Goal: Check status

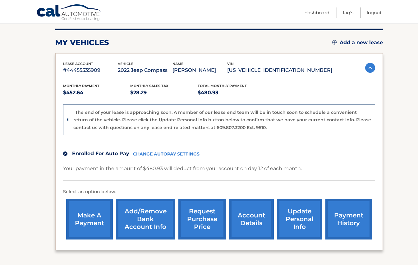
scroll to position [82, 0]
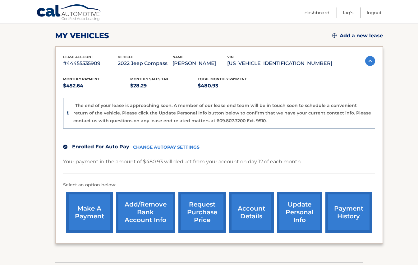
click at [347, 206] on link "payment history" at bounding box center [349, 212] width 47 height 41
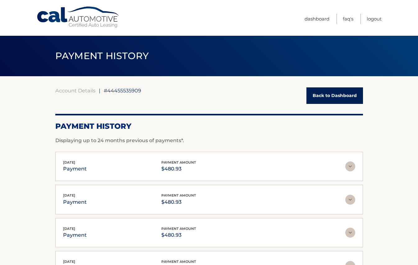
click at [322, 90] on link "Back to Dashboard" at bounding box center [335, 95] width 57 height 16
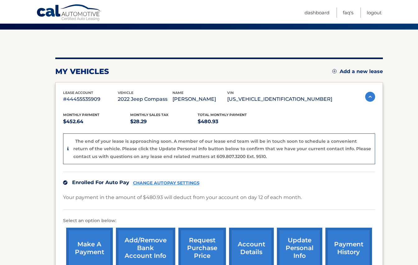
scroll to position [127, 0]
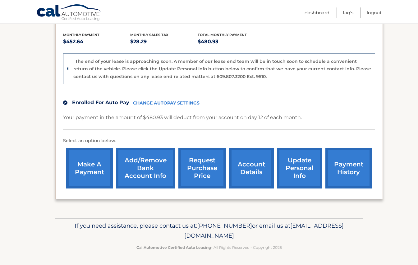
click at [247, 153] on link "account details" at bounding box center [251, 168] width 45 height 41
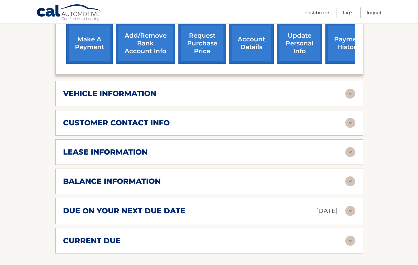
scroll to position [231, 0]
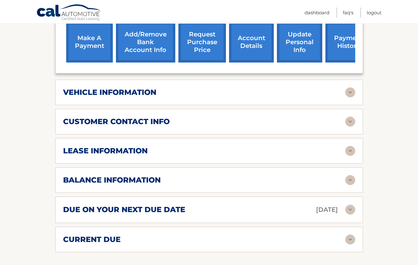
click at [163, 146] on div "lease information" at bounding box center [204, 150] width 282 height 9
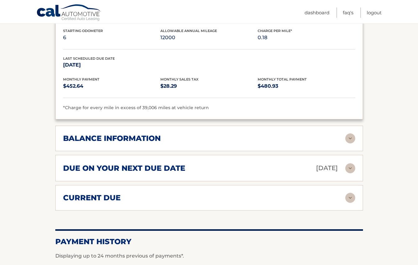
scroll to position [390, 0]
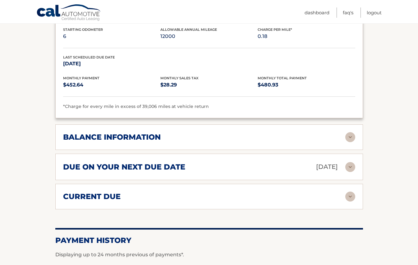
click at [167, 132] on div "balance information" at bounding box center [204, 136] width 282 height 9
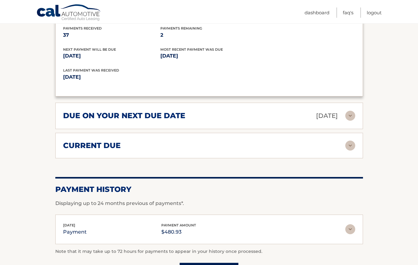
scroll to position [522, 0]
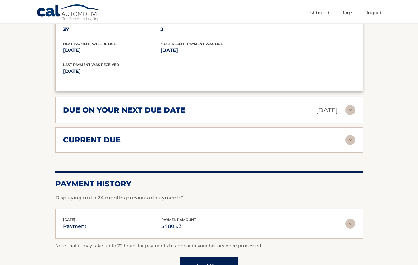
click at [165, 135] on div "current due" at bounding box center [204, 139] width 282 height 9
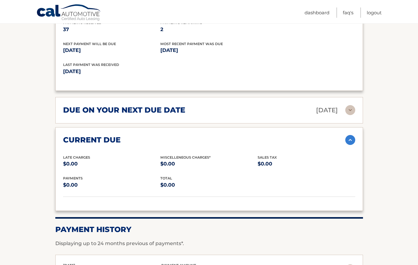
click at [165, 135] on div "current due" at bounding box center [204, 139] width 282 height 9
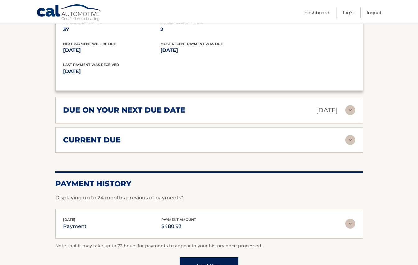
click at [162, 105] on h2 "due on your next due date" at bounding box center [124, 109] width 122 height 9
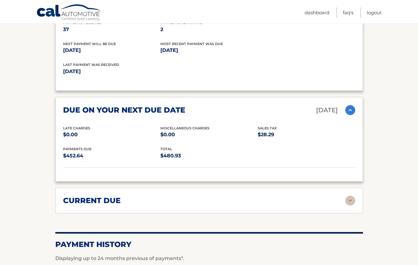
click at [162, 105] on h2 "due on your next due date" at bounding box center [124, 109] width 122 height 9
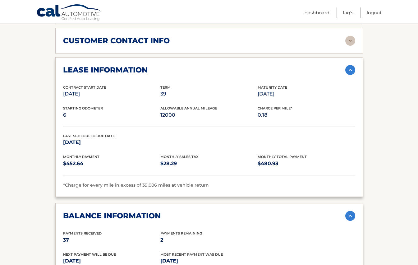
scroll to position [201, 0]
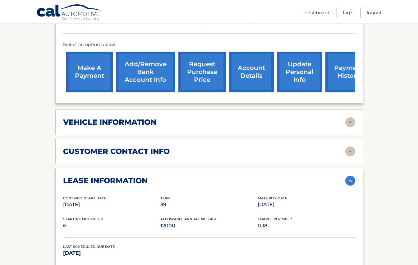
click at [162, 118] on div "vehicle information" at bounding box center [204, 122] width 282 height 9
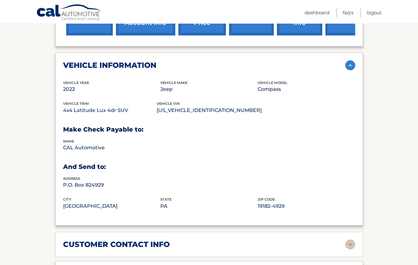
scroll to position [270, 0]
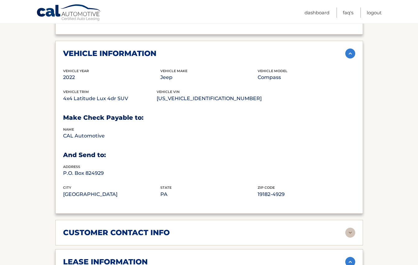
click at [161, 228] on h2 "customer contact info" at bounding box center [116, 232] width 107 height 9
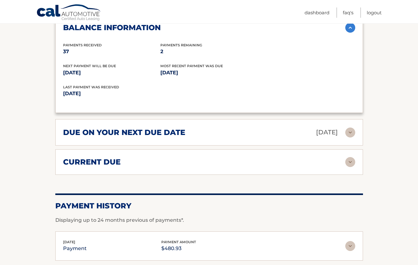
scroll to position [788, 0]
